Goal: Transaction & Acquisition: Purchase product/service

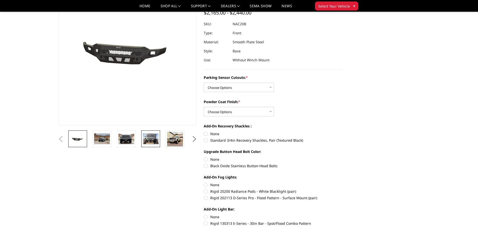
click at [147, 141] on img at bounding box center [151, 139] width 16 height 11
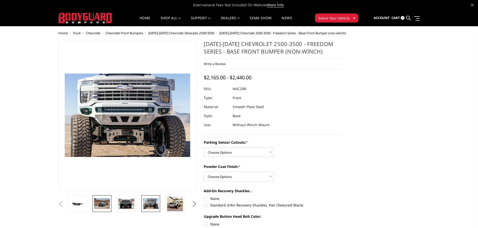
click at [101, 203] on img at bounding box center [102, 204] width 16 height 11
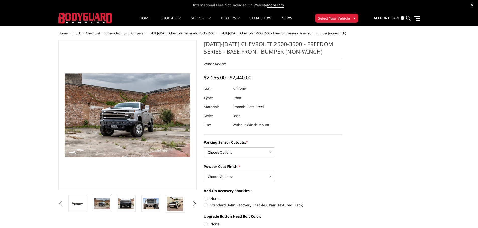
click at [65, 203] on button "Previous" at bounding box center [61, 205] width 8 height 8
click at [65, 202] on button "Previous" at bounding box center [61, 205] width 8 height 8
click at [65, 207] on button "Previous" at bounding box center [61, 205] width 8 height 8
click at [81, 208] on link at bounding box center [77, 204] width 19 height 17
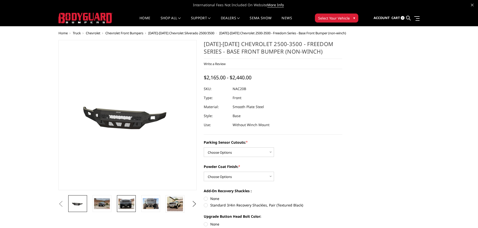
click at [128, 205] on img at bounding box center [126, 204] width 16 height 11
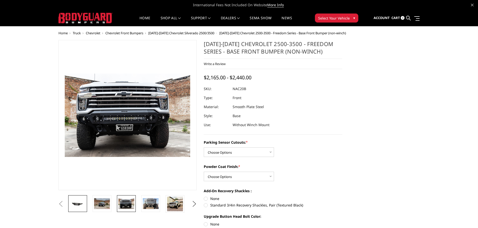
click at [75, 209] on link at bounding box center [77, 204] width 19 height 17
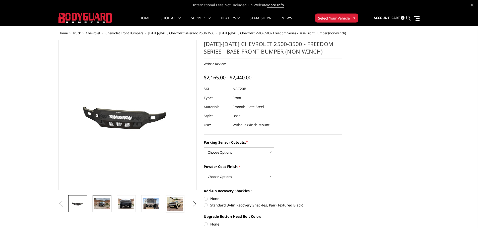
click at [102, 203] on img at bounding box center [102, 204] width 16 height 11
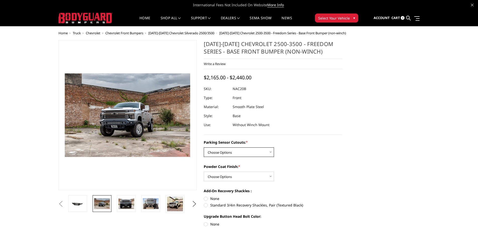
click at [243, 152] on select "Choose Options No - Without Parking Sensor Cutouts Yes - With Parking Sensor Cu…" at bounding box center [239, 153] width 70 height 10
select select "2958"
click at [204, 148] on select "Choose Options No - Without Parking Sensor Cutouts Yes - With Parking Sensor Cu…" at bounding box center [239, 153] width 70 height 10
click at [247, 177] on select "Choose Options Bare Metal Texture Black Powder Coat" at bounding box center [239, 177] width 70 height 10
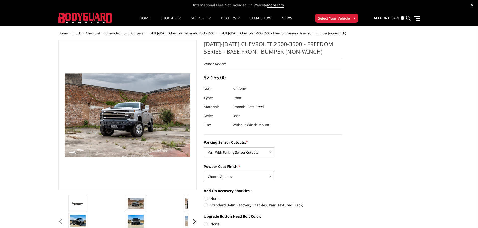
select select "2960"
click at [204, 172] on select "Choose Options Bare Metal Texture Black Powder Coat" at bounding box center [239, 177] width 70 height 10
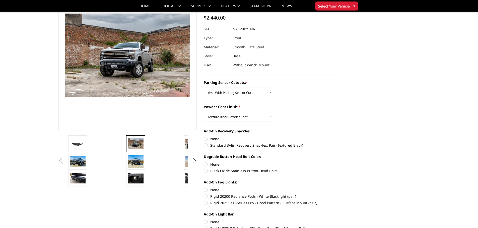
scroll to position [50, 0]
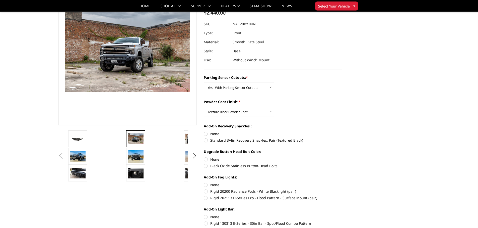
click at [205, 140] on label "Standard 3/4in Recovery Shackles, Pair (Textured Black)" at bounding box center [273, 140] width 138 height 5
click at [342, 132] on input "Standard 3/4in Recovery Shackles, Pair (Textured Black)" at bounding box center [342, 131] width 0 height 0
radio input "true"
click at [205, 160] on label "None" at bounding box center [273, 159] width 138 height 5
click at [204, 157] on input "None" at bounding box center [204, 157] width 0 height 0
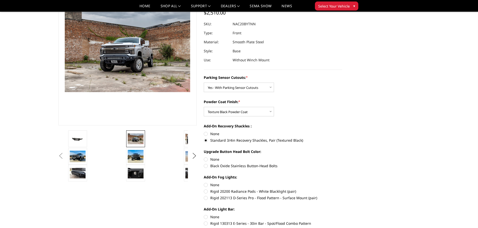
radio input "true"
click at [82, 158] on img at bounding box center [78, 157] width 16 height 12
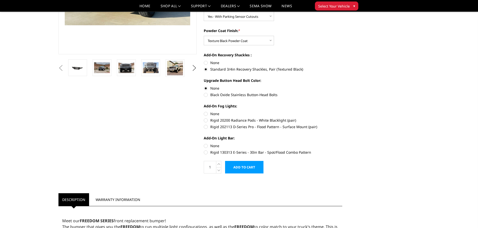
scroll to position [96, 0]
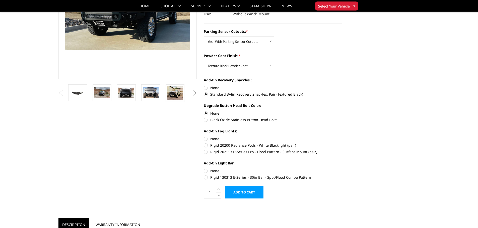
click at [208, 146] on label "Rigid 20200 Radiance Pods - White Blacklight (pair)" at bounding box center [273, 145] width 138 height 5
click at [342, 137] on input "Rigid 20200 Radiance Pods - White Blacklight (pair)" at bounding box center [342, 136] width 0 height 0
radio input "true"
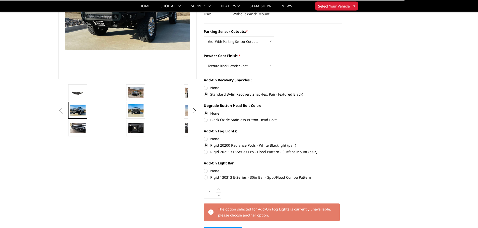
click at [207, 178] on label "Rigid 130313 E-Series - 30in Bar - Spot/Flood Combo Pattern" at bounding box center [273, 177] width 138 height 5
click at [342, 169] on input "Rigid 130313 E-Series - 30in Bar - Spot/Flood Combo Pattern" at bounding box center [342, 169] width 0 height 0
radio input "true"
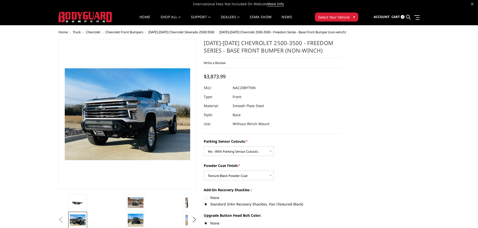
scroll to position [0, 0]
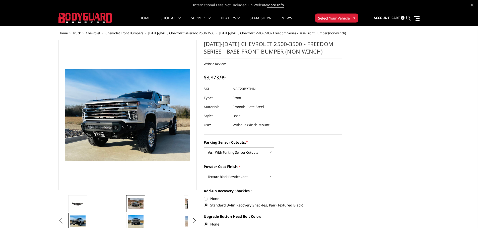
click at [135, 206] on img at bounding box center [136, 204] width 16 height 11
